Goal: Find specific page/section: Find specific page/section

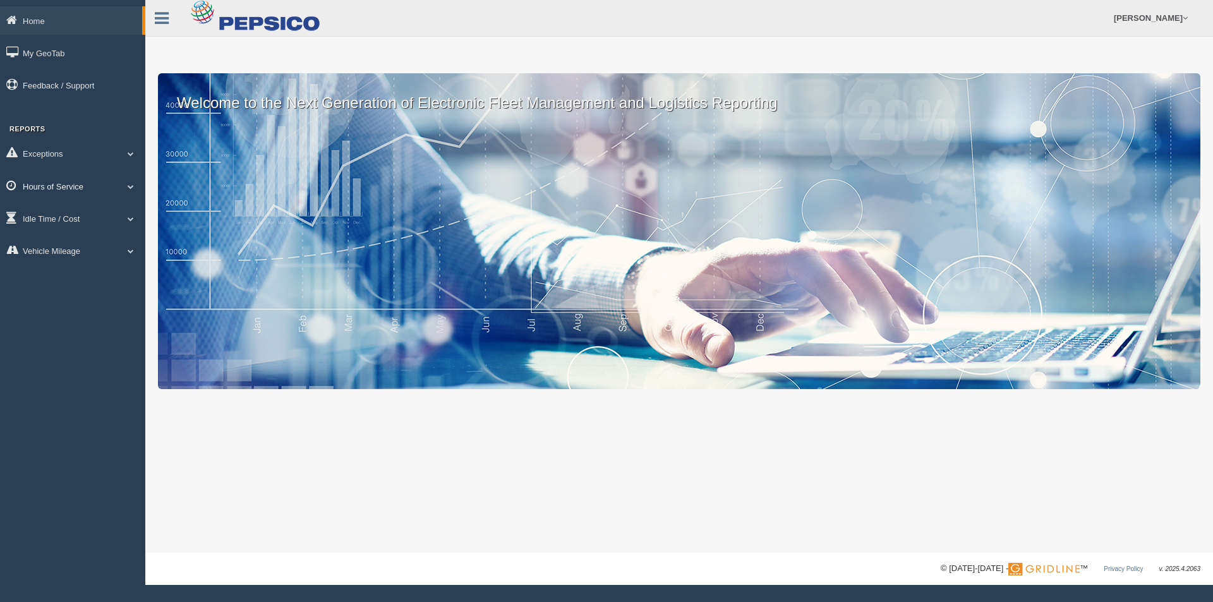
click at [69, 191] on link "Hours of Service" at bounding box center [72, 186] width 145 height 28
click at [71, 210] on link "HOS Explanation Reports" at bounding box center [82, 215] width 119 height 23
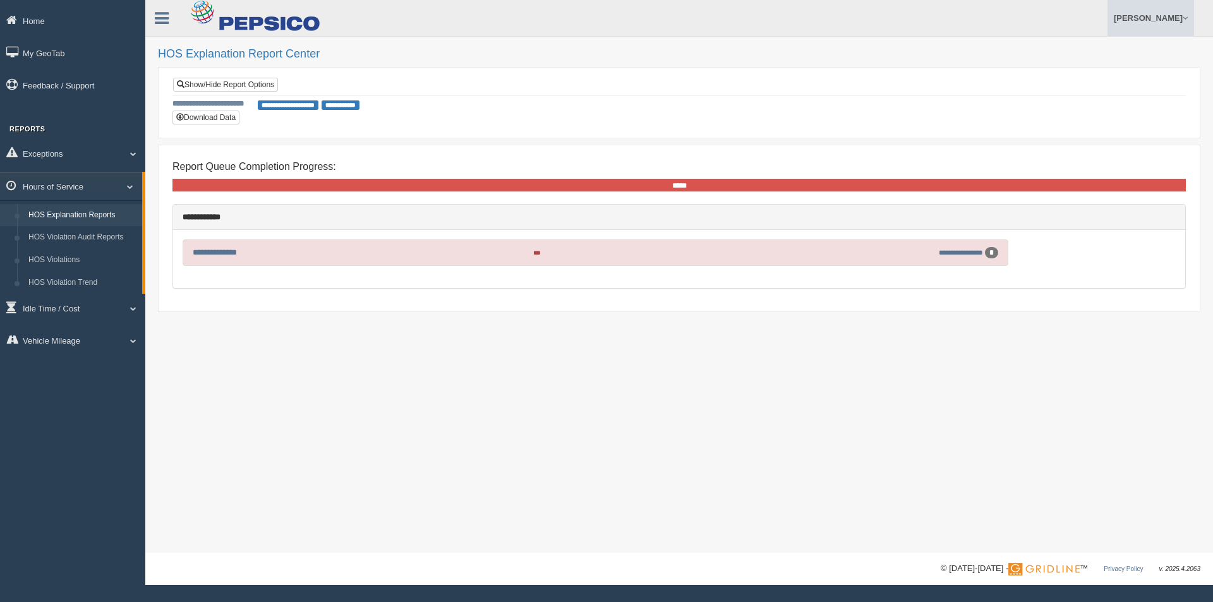
click at [1133, 27] on link "[PERSON_NAME]" at bounding box center [1150, 18] width 87 height 36
click at [1111, 80] on link "Log Off" at bounding box center [1125, 76] width 138 height 26
